Goal: Task Accomplishment & Management: Manage account settings

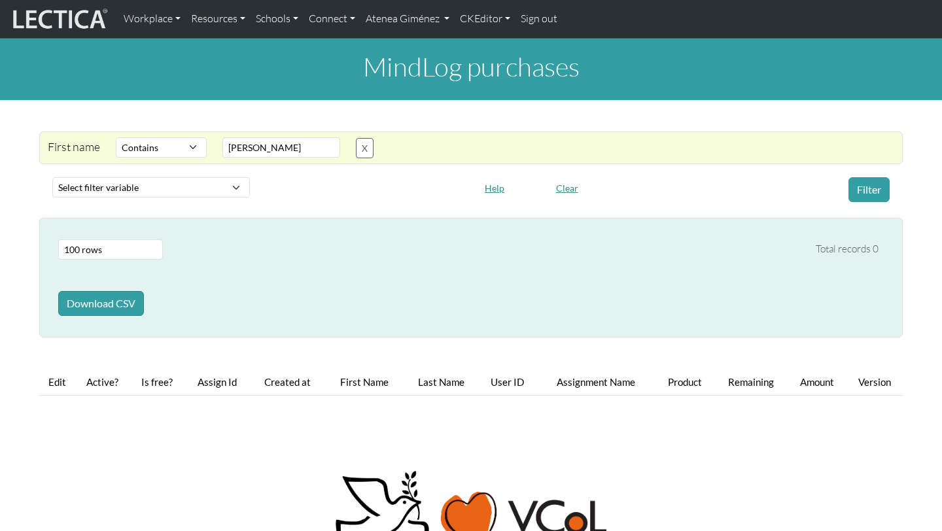
select select "icontains"
select select "100"
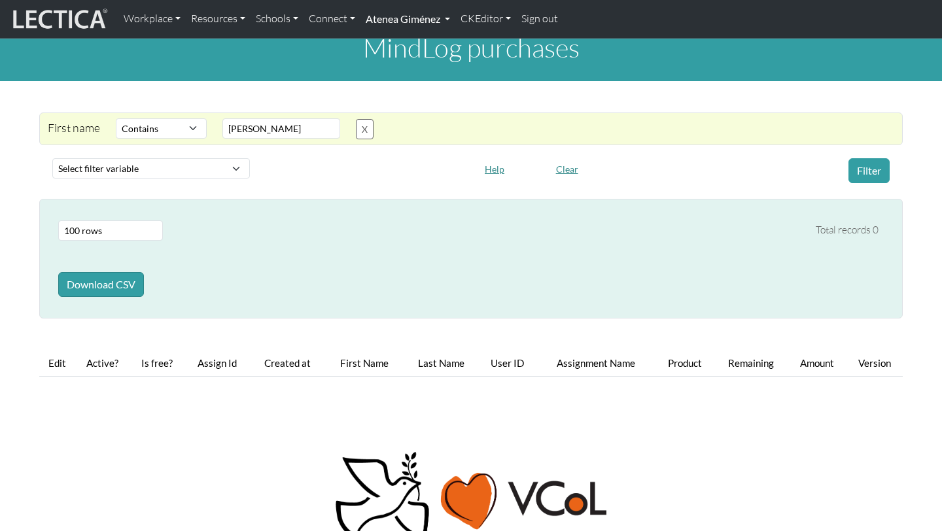
click at [448, 18] on link "Atenea Giménez" at bounding box center [407, 18] width 95 height 27
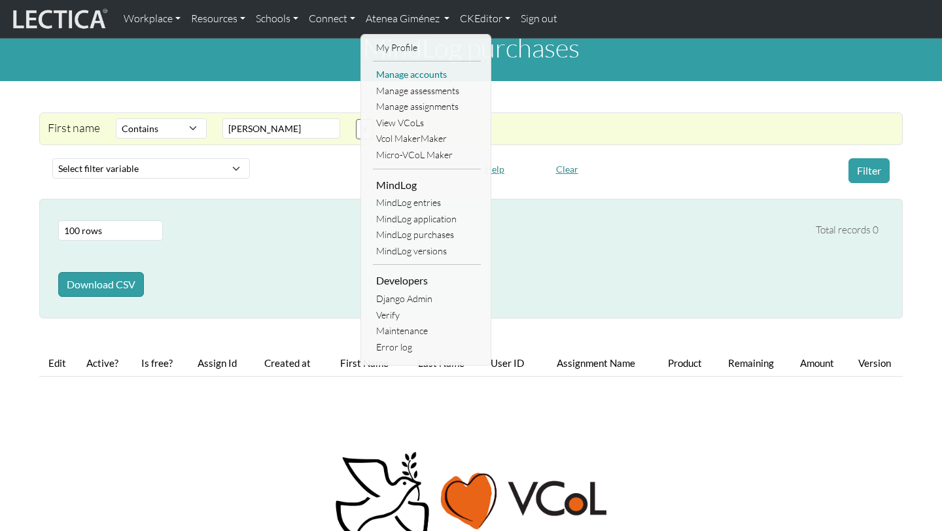
click at [421, 82] on link "Manage accounts" at bounding box center [427, 75] width 108 height 16
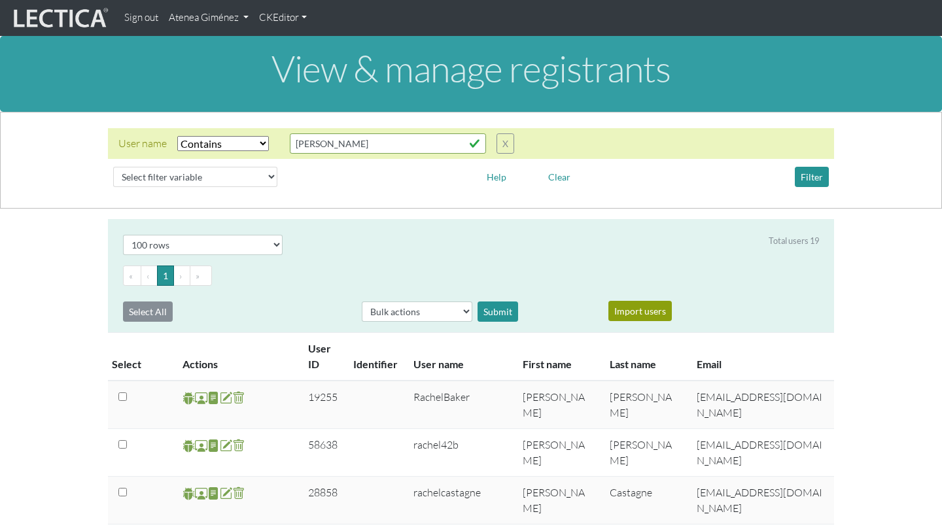
select select "icontains"
select select "100"
click at [340, 143] on input "Rachel" at bounding box center [388, 143] width 196 height 20
type input "R"
type input "flavia"
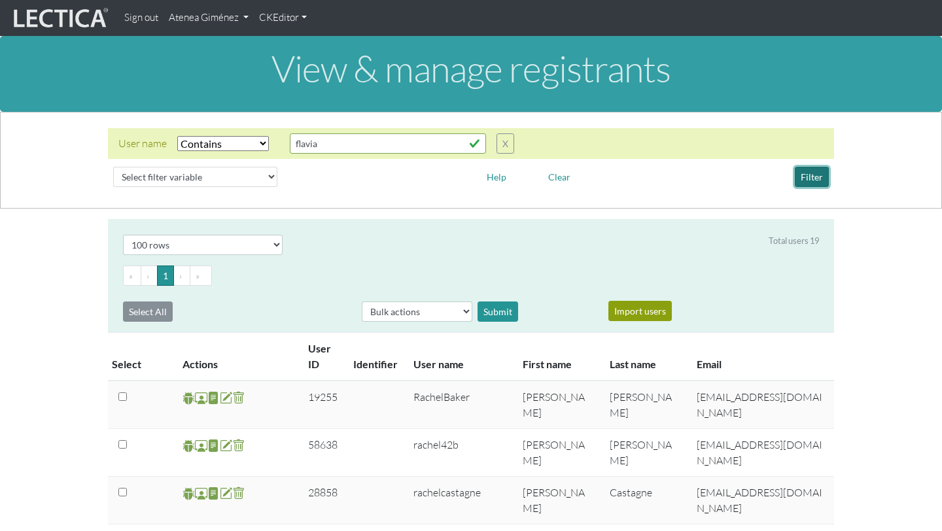
click at [816, 171] on button "Filter" at bounding box center [812, 177] width 34 height 20
